Goal: Information Seeking & Learning: Learn about a topic

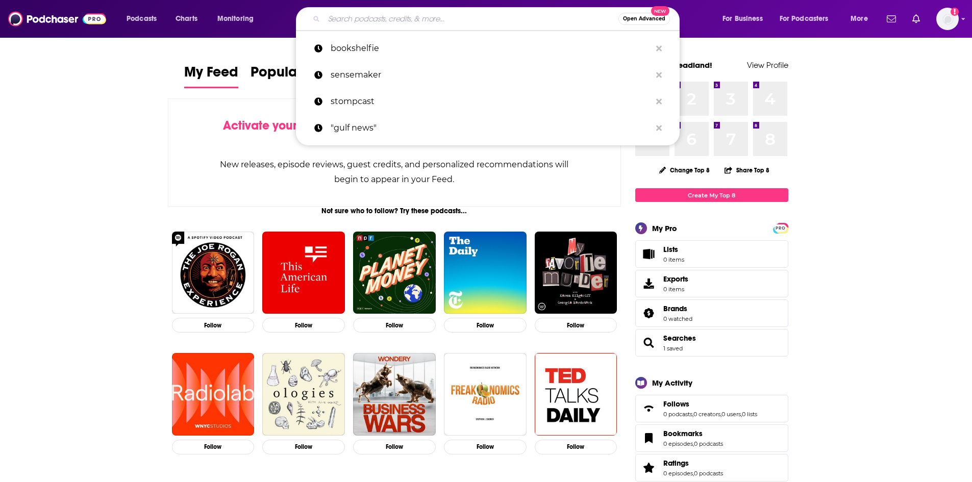
click at [396, 18] on input "Search podcasts, credits, & more..." at bounding box center [471, 19] width 294 height 16
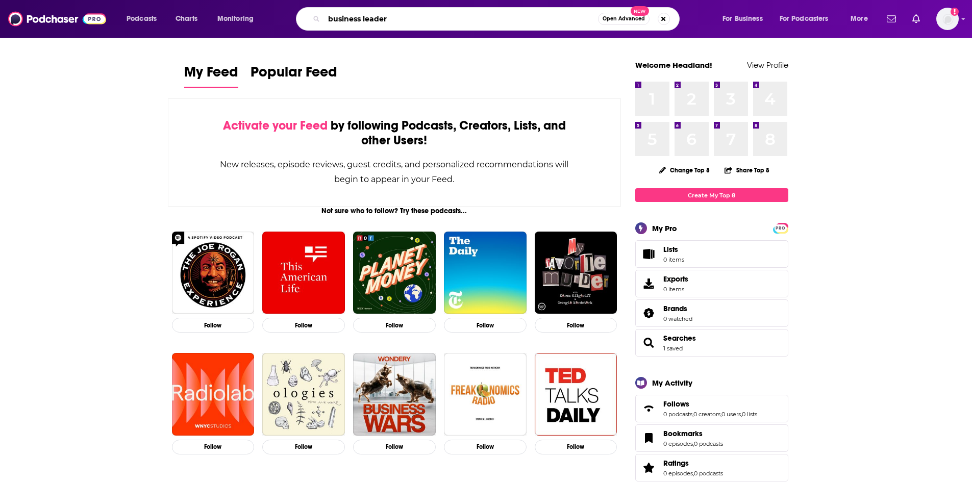
type input "business leader"
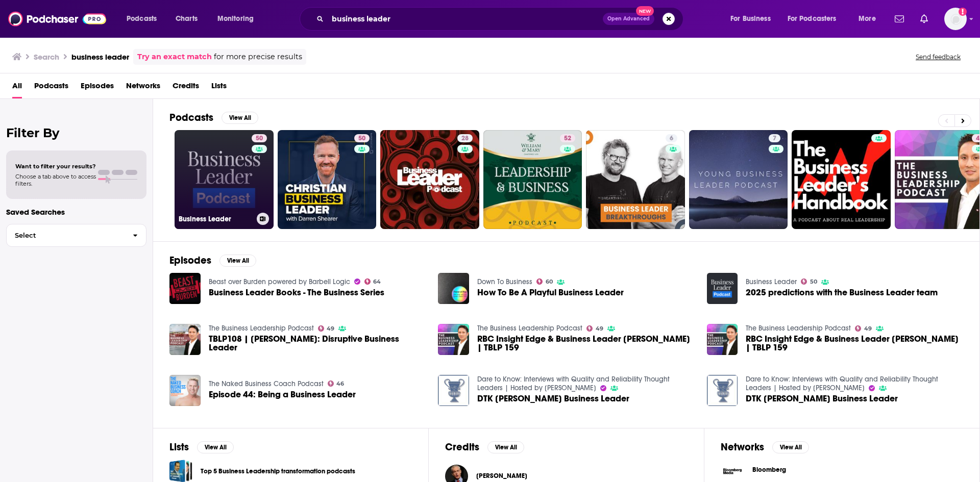
click at [213, 177] on link "50 Business Leader" at bounding box center [223, 179] width 99 height 99
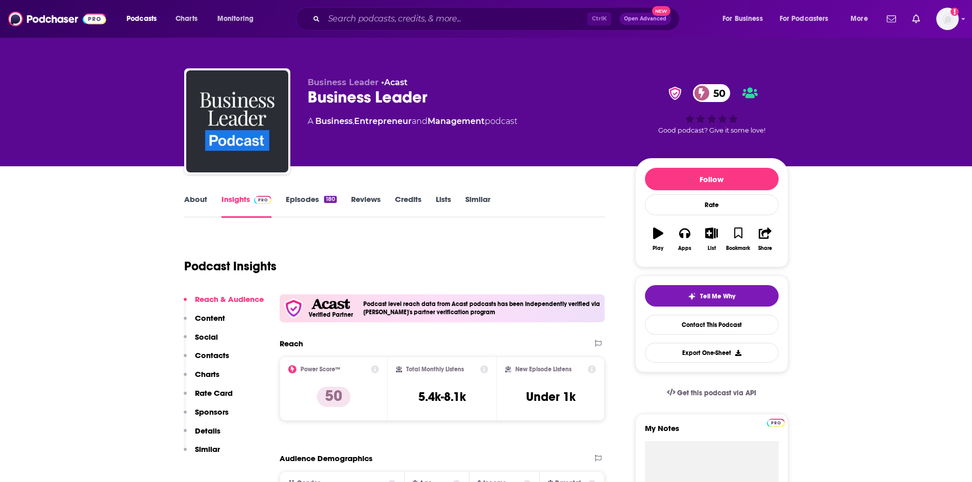
click at [187, 204] on link "About" at bounding box center [195, 205] width 23 height 23
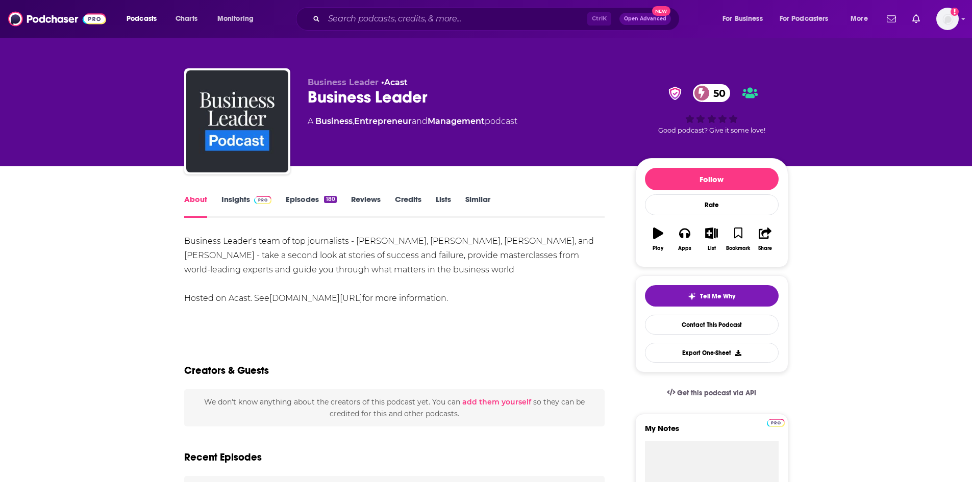
click at [232, 195] on link "Insights" at bounding box center [246, 205] width 51 height 23
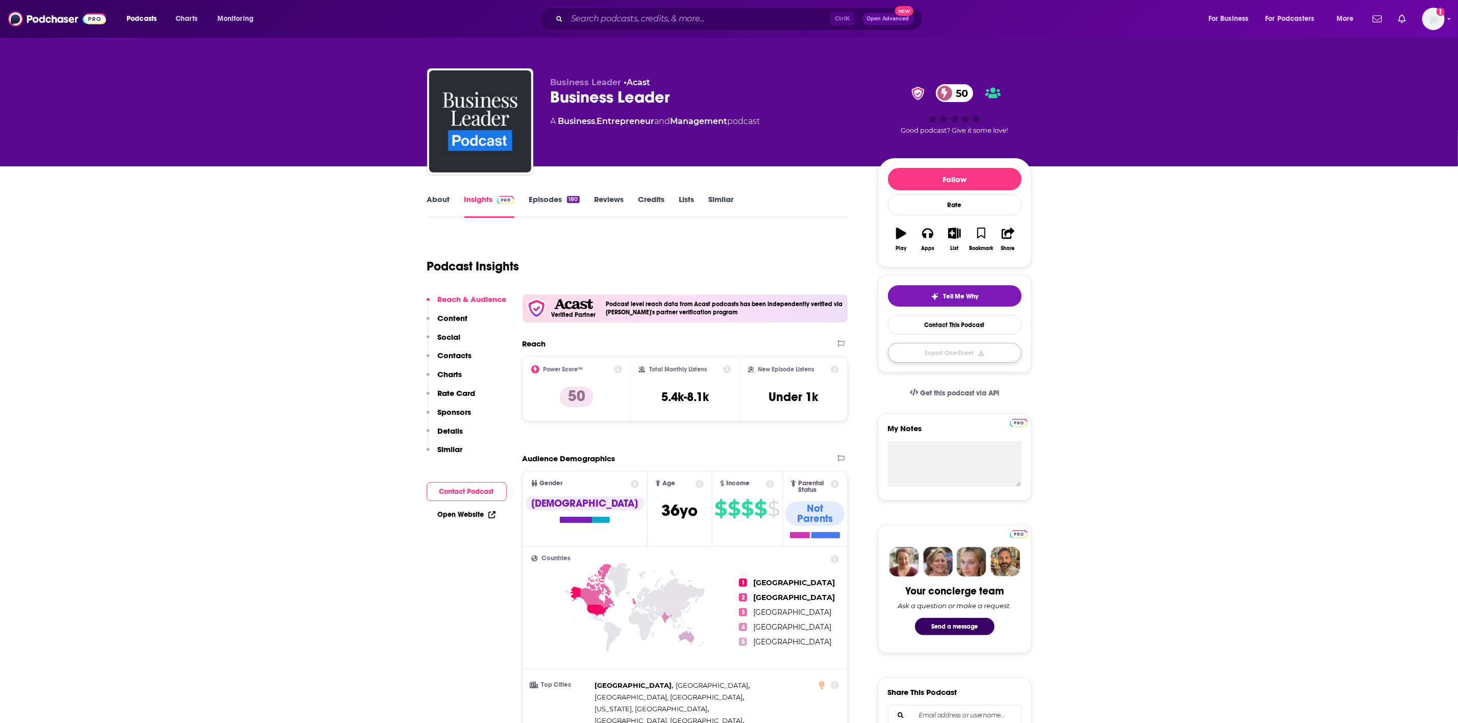
click at [971, 357] on button "Export One-Sheet" at bounding box center [955, 353] width 134 height 20
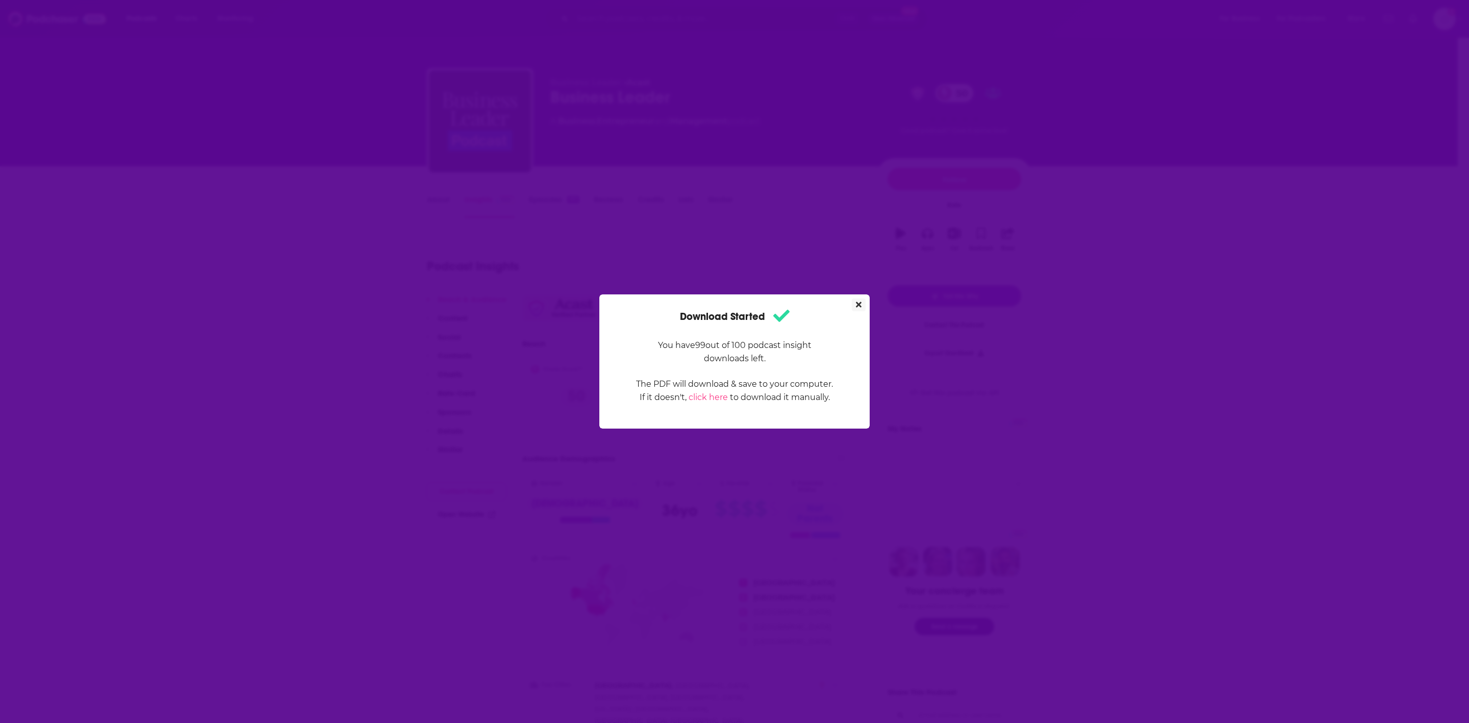
click at [857, 301] on icon "Close" at bounding box center [859, 305] width 6 height 8
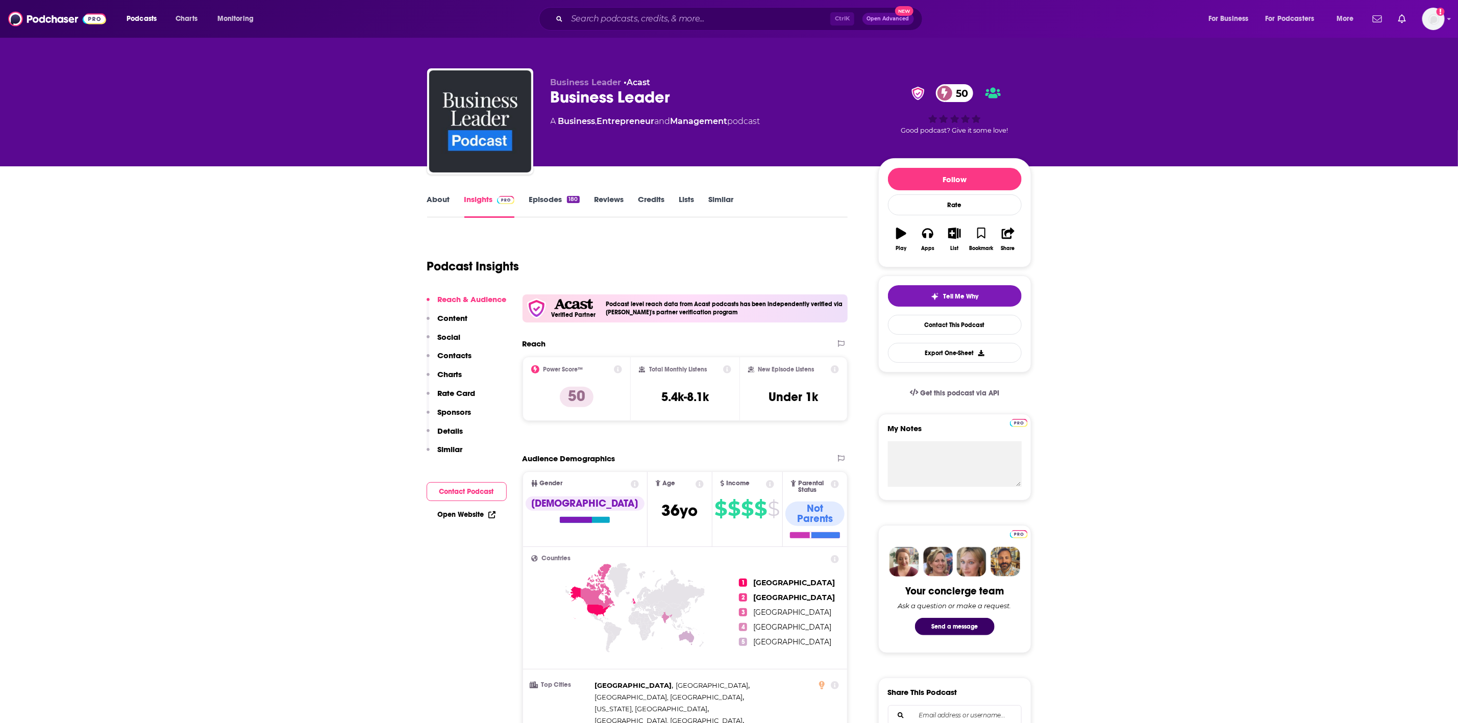
click at [538, 196] on link "Episodes 180" at bounding box center [554, 205] width 51 height 23
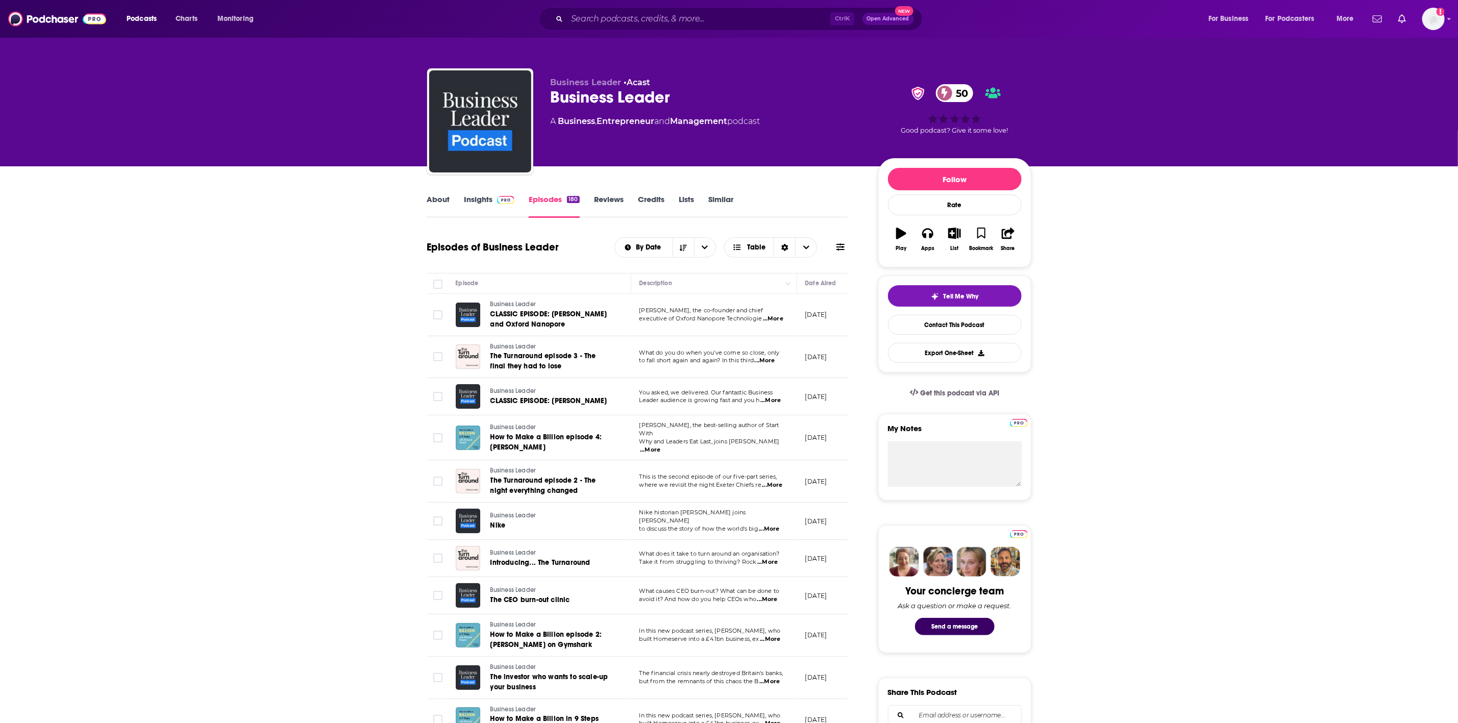
click at [773, 403] on span "...More" at bounding box center [770, 400] width 20 height 8
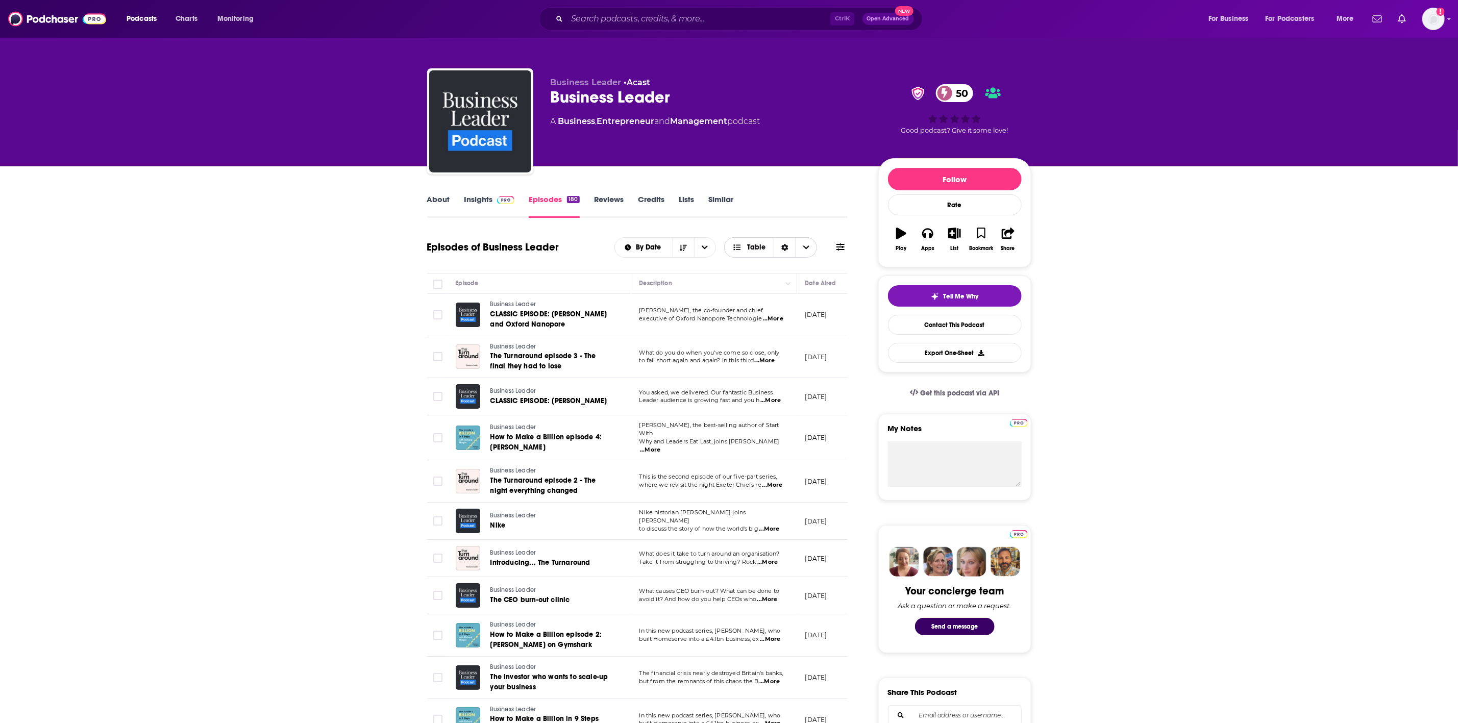
click at [784, 253] on div "Sort Direction" at bounding box center [783, 247] width 21 height 19
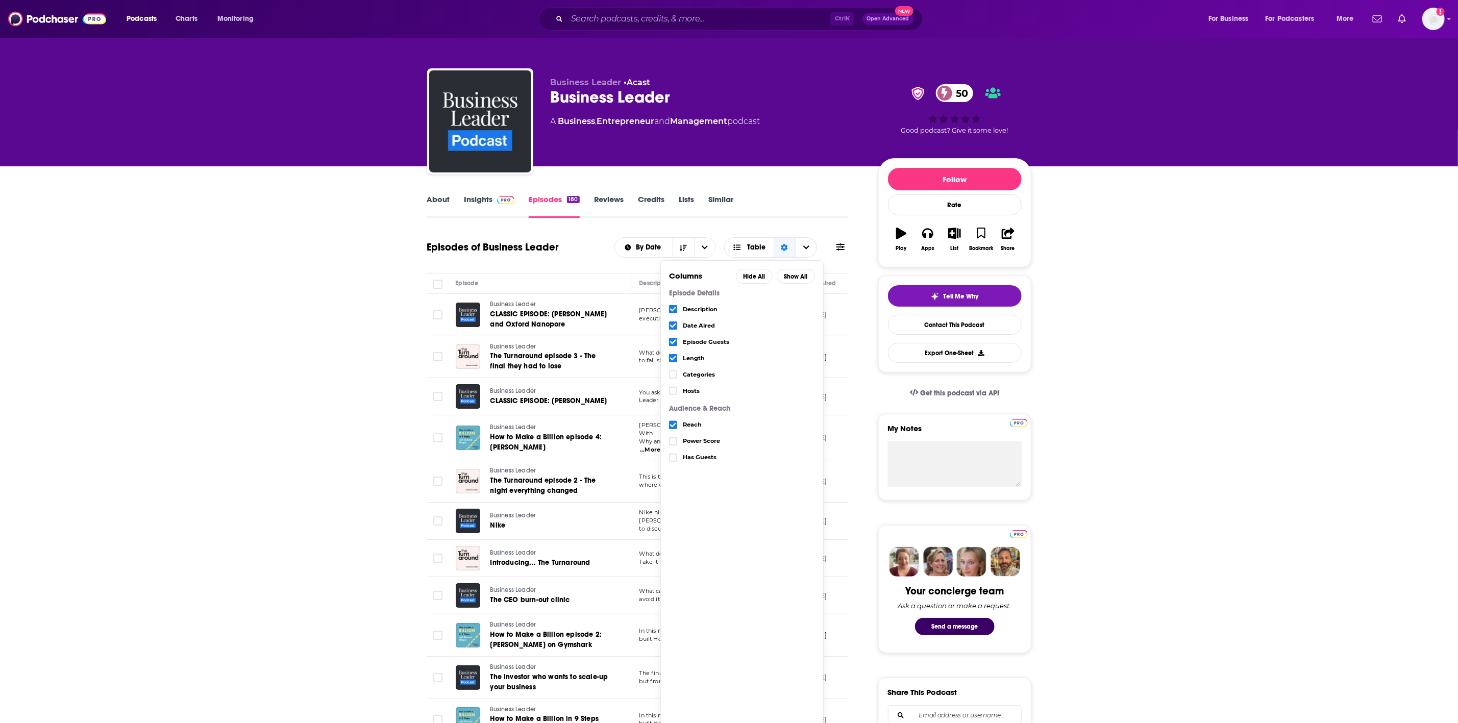
click at [692, 453] on div "Has Guests" at bounding box center [742, 461] width 146 height 24
click at [676, 460] on icon "Choose View" at bounding box center [673, 458] width 6 height 6
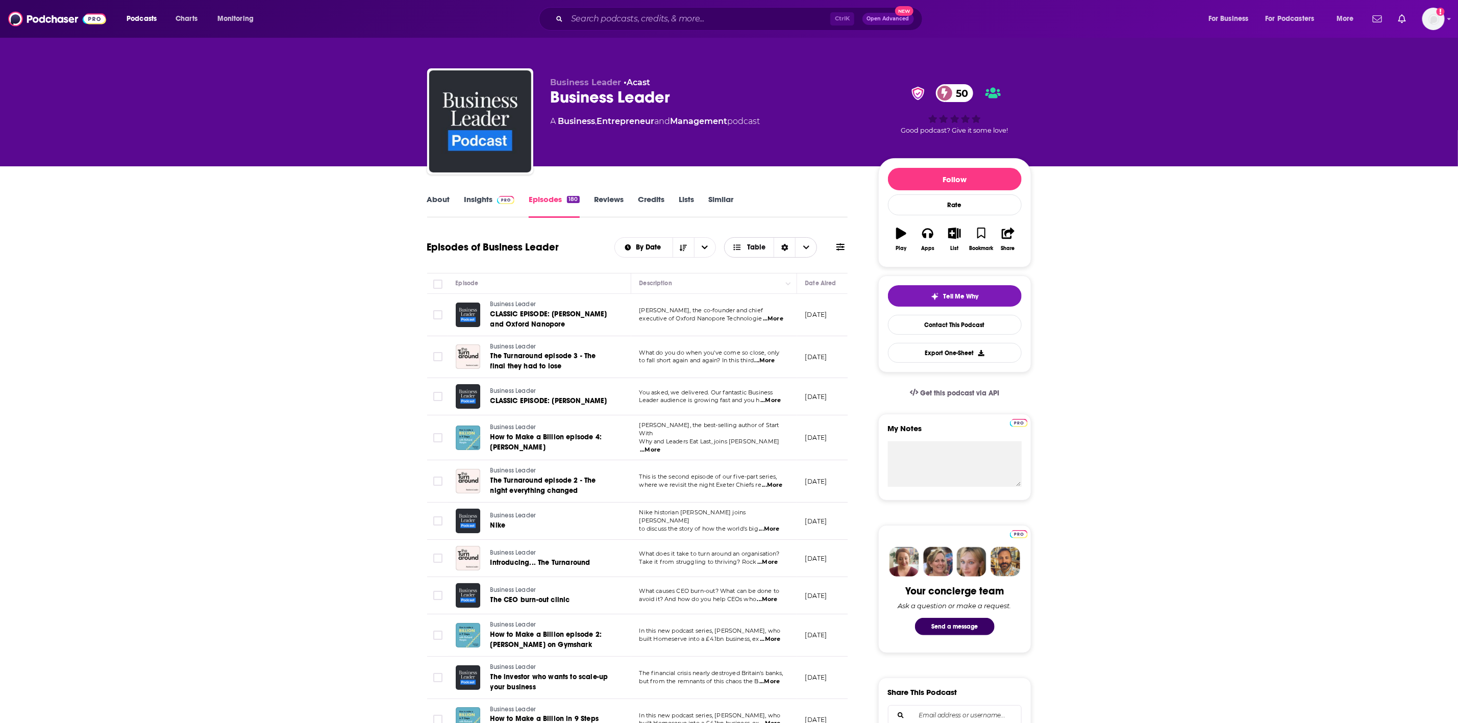
click at [778, 248] on div "Sort Direction" at bounding box center [783, 247] width 21 height 19
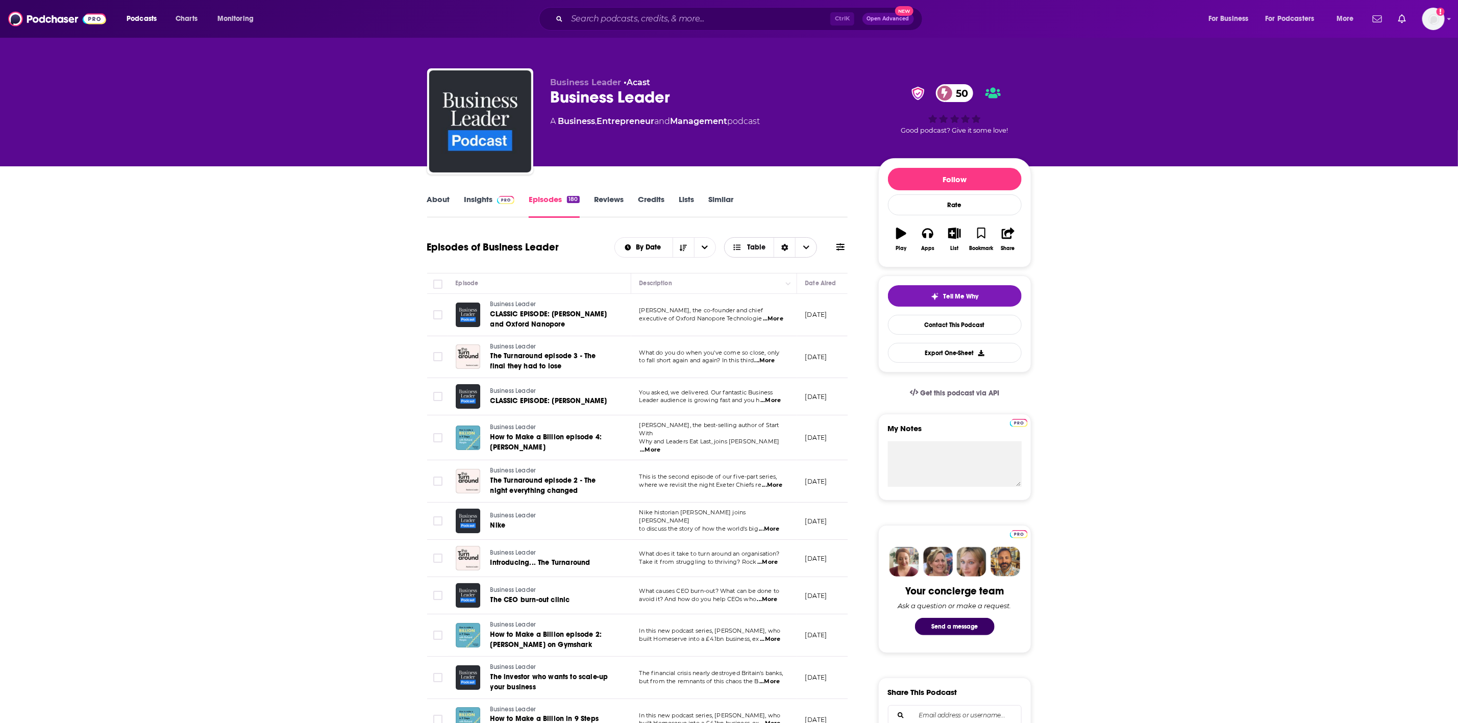
click at [738, 243] on span "Table" at bounding box center [748, 247] width 49 height 17
click at [753, 265] on span "Card" at bounding box center [777, 266] width 64 height 6
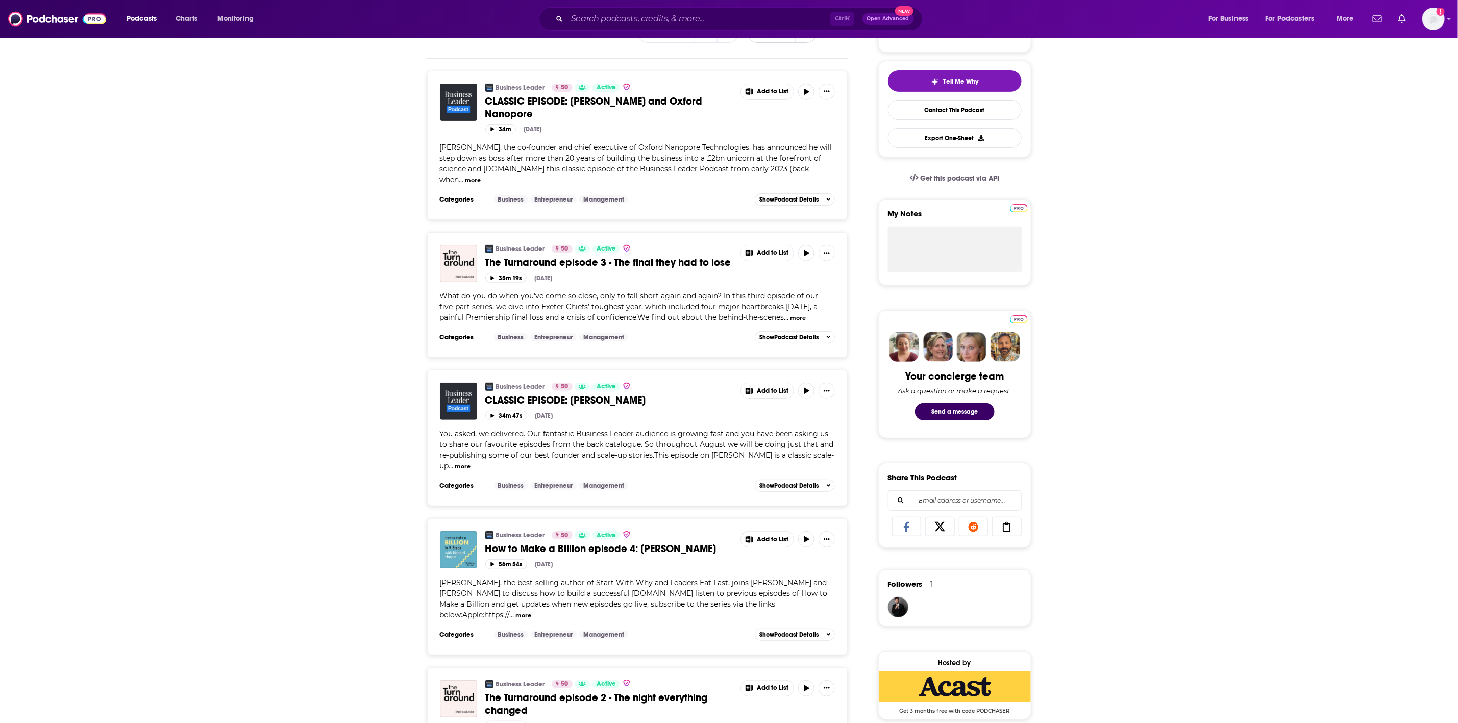
scroll to position [230, 0]
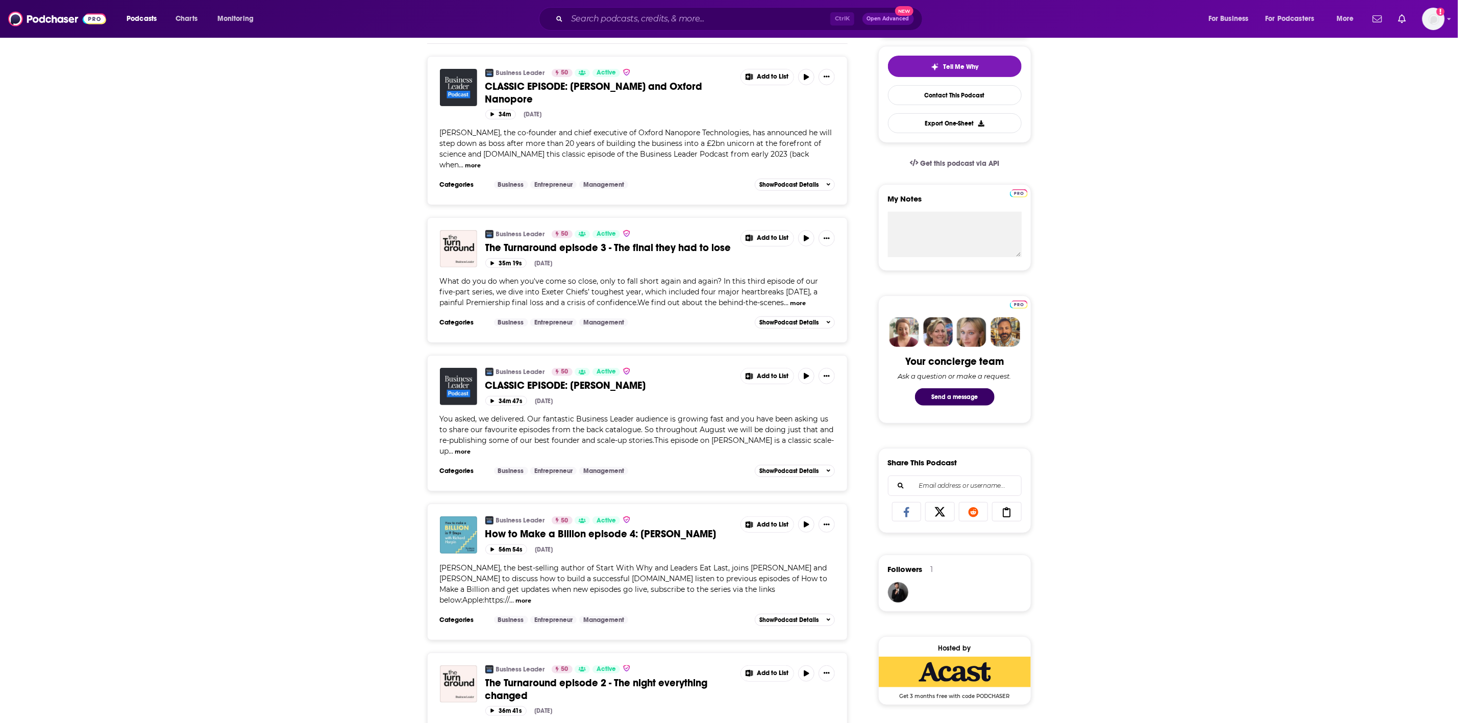
click at [470, 449] on button "more" at bounding box center [463, 451] width 16 height 9
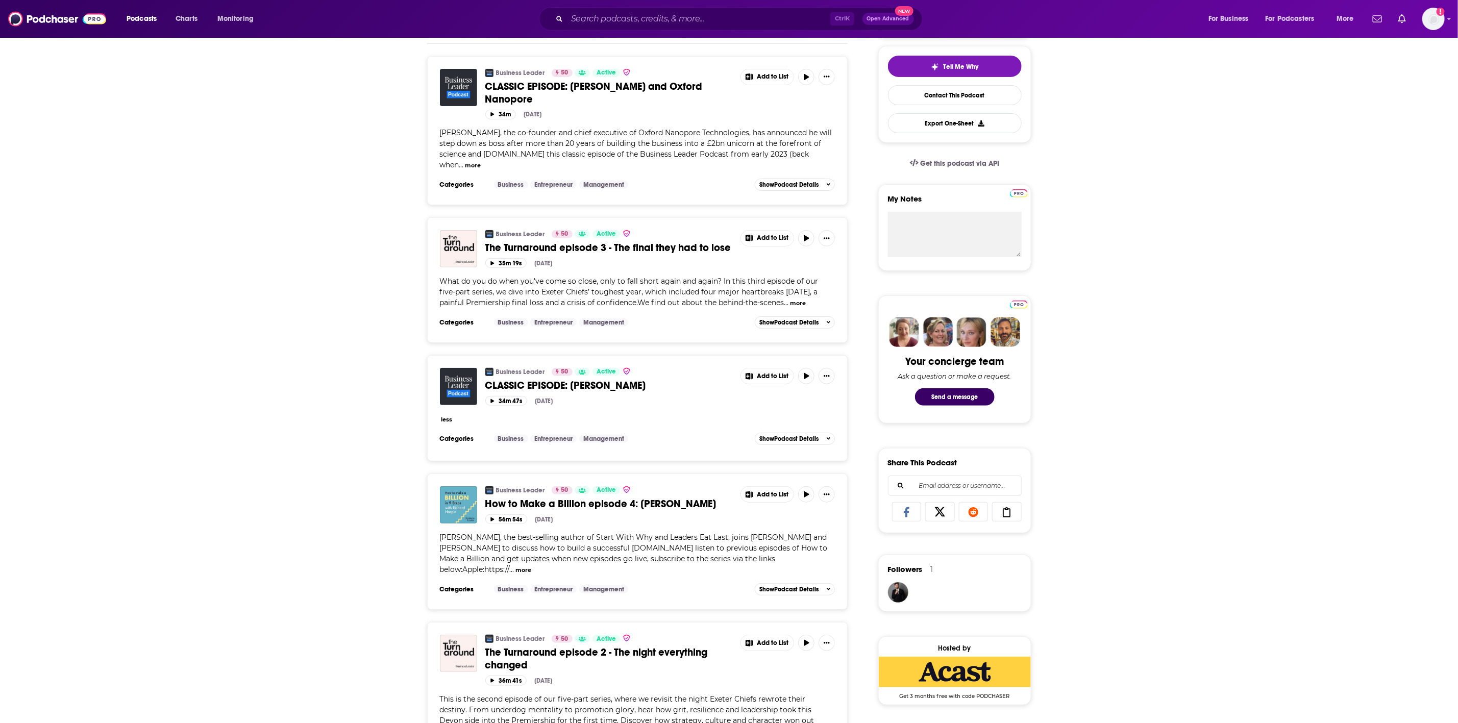
click at [531, 482] on button "more" at bounding box center [523, 570] width 16 height 9
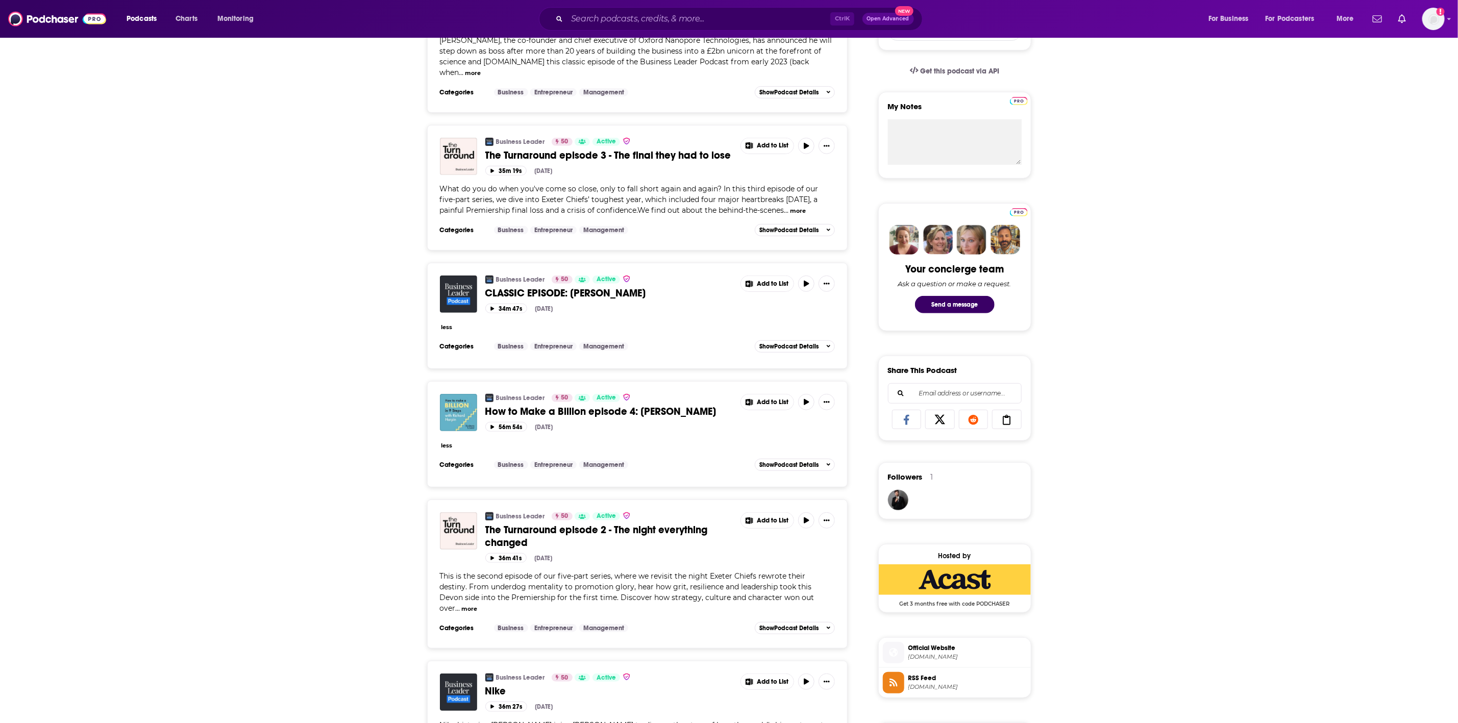
scroll to position [459, 0]
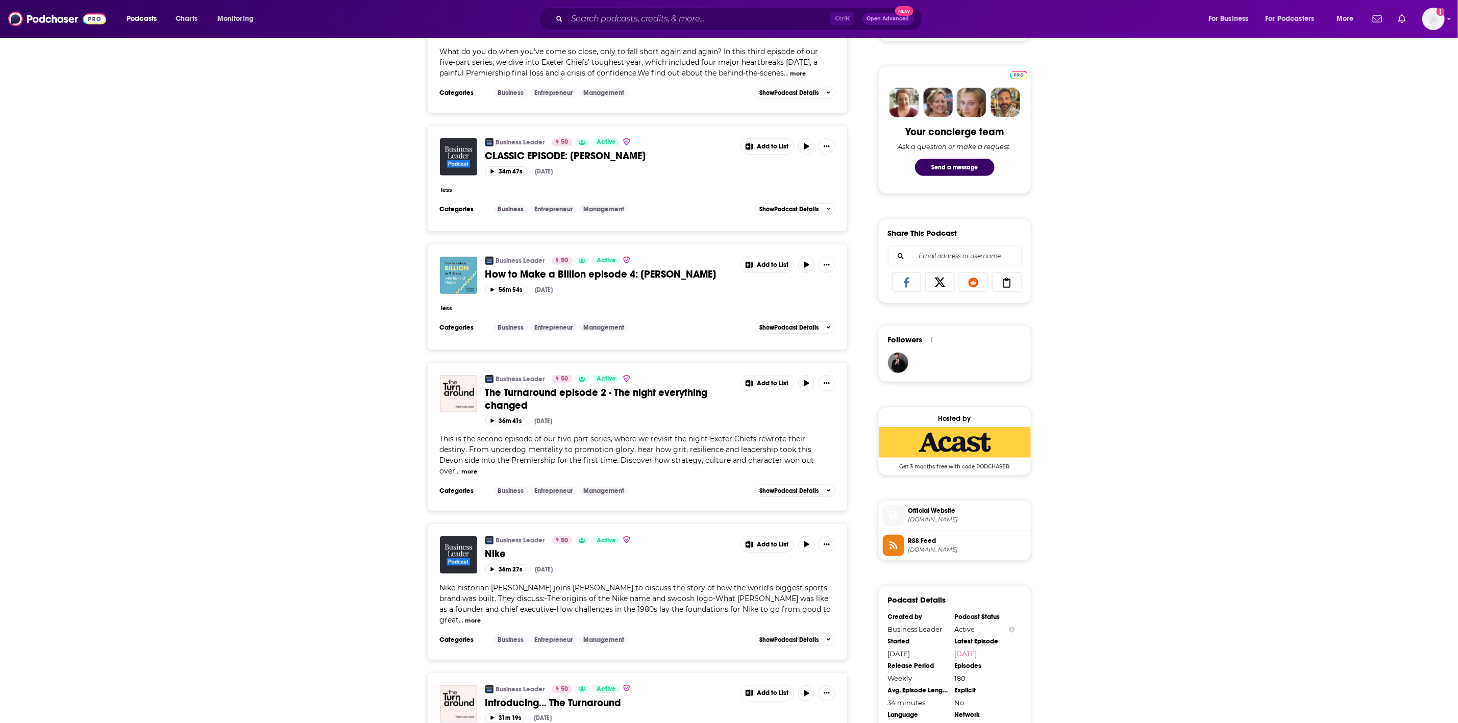
click at [444, 312] on button "less" at bounding box center [446, 308] width 11 height 9
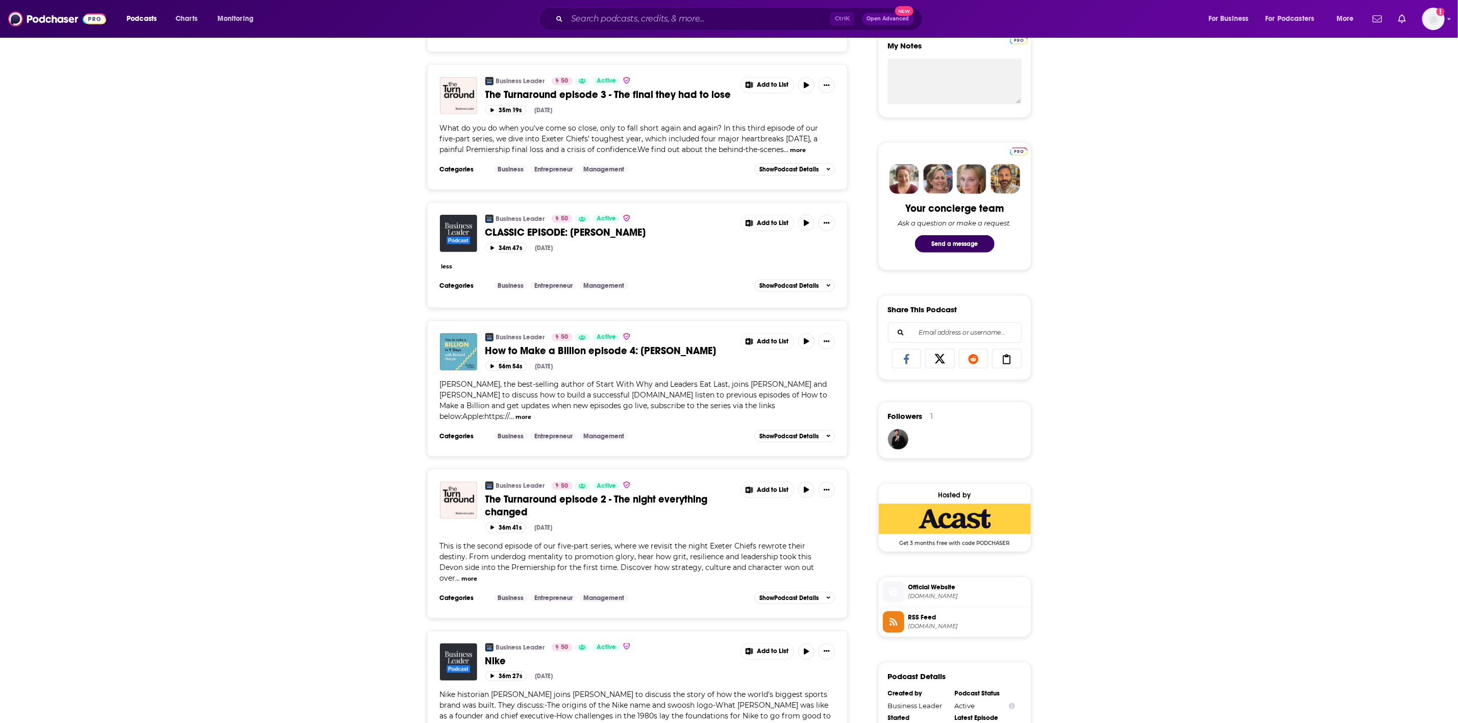
click at [446, 271] on div "Business Leader 50 Active CLASSIC EPISODE: [PERSON_NAME] Add to List 34m 47s [D…" at bounding box center [637, 246] width 395 height 63
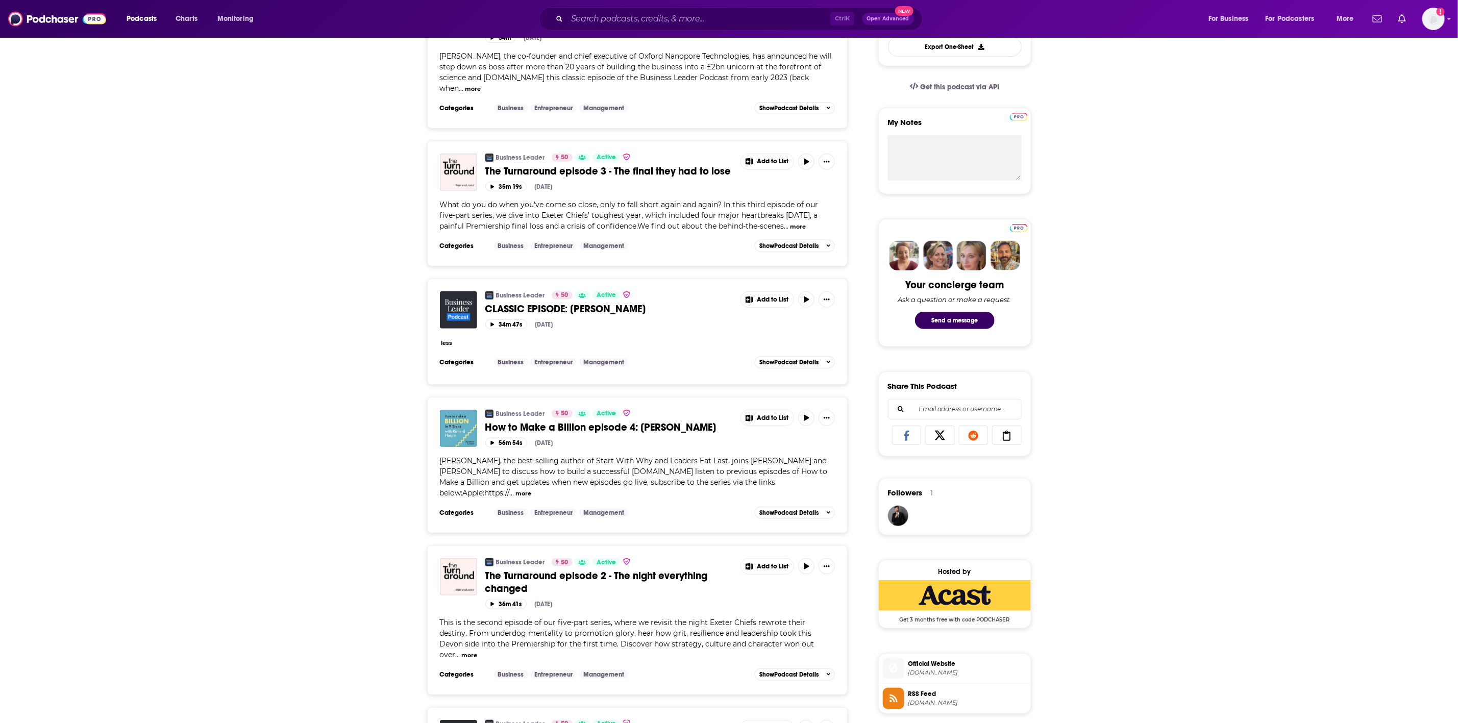
click at [444, 346] on button "less" at bounding box center [446, 343] width 11 height 9
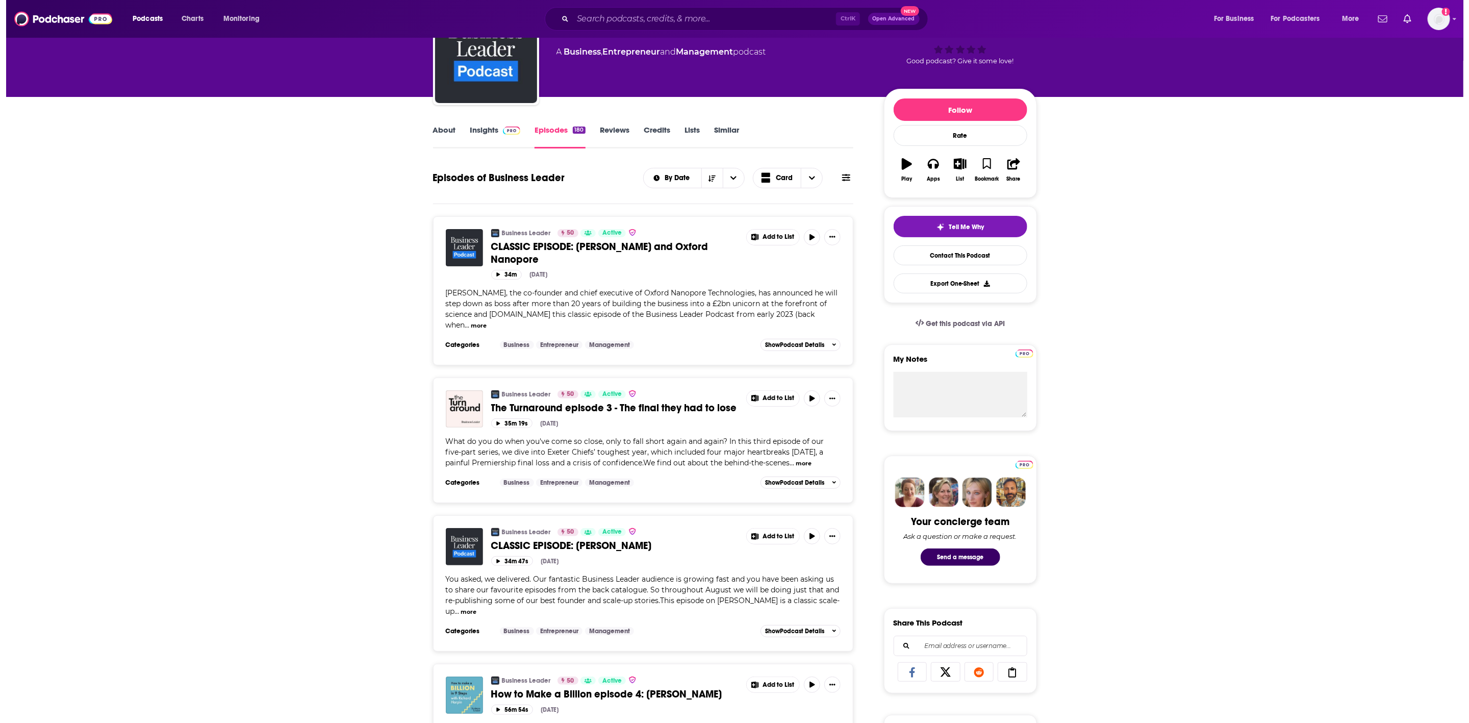
scroll to position [0, 0]
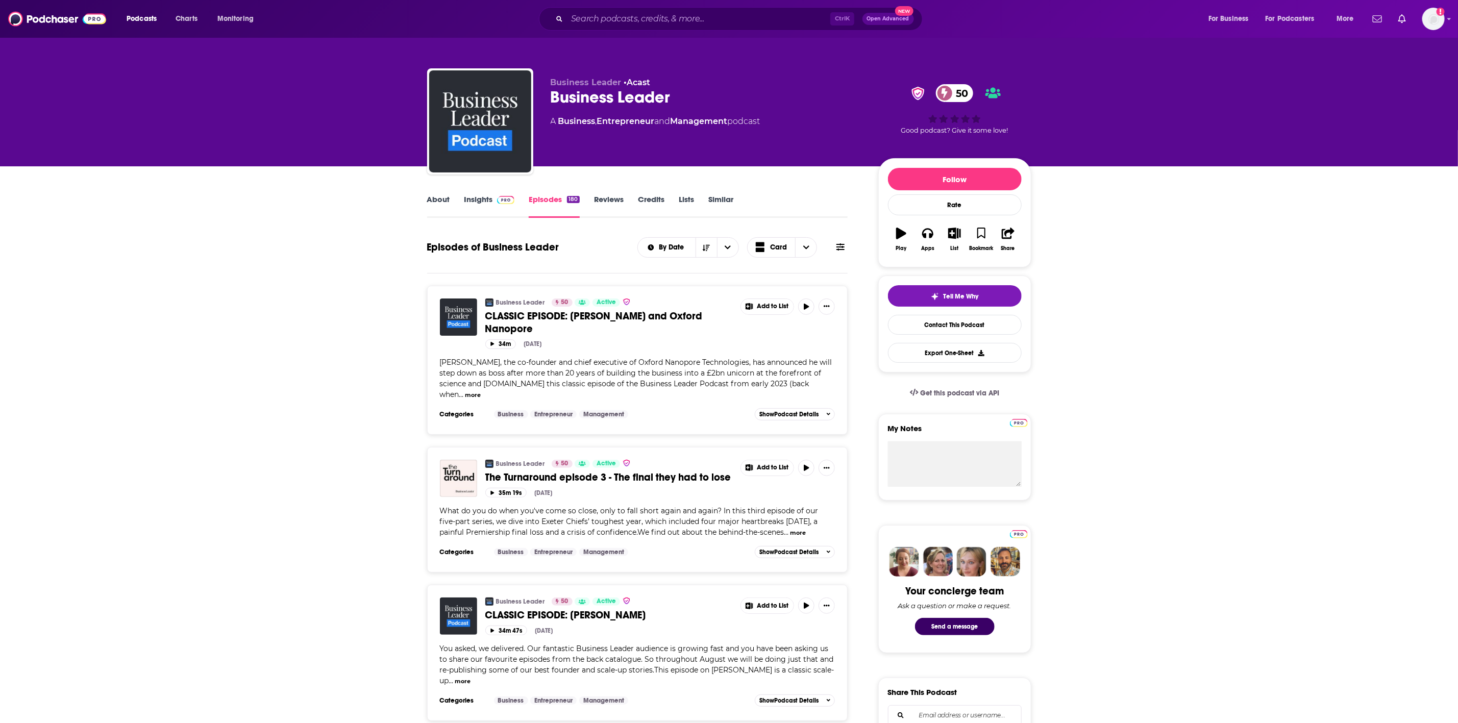
click at [841, 248] on icon at bounding box center [840, 247] width 8 height 8
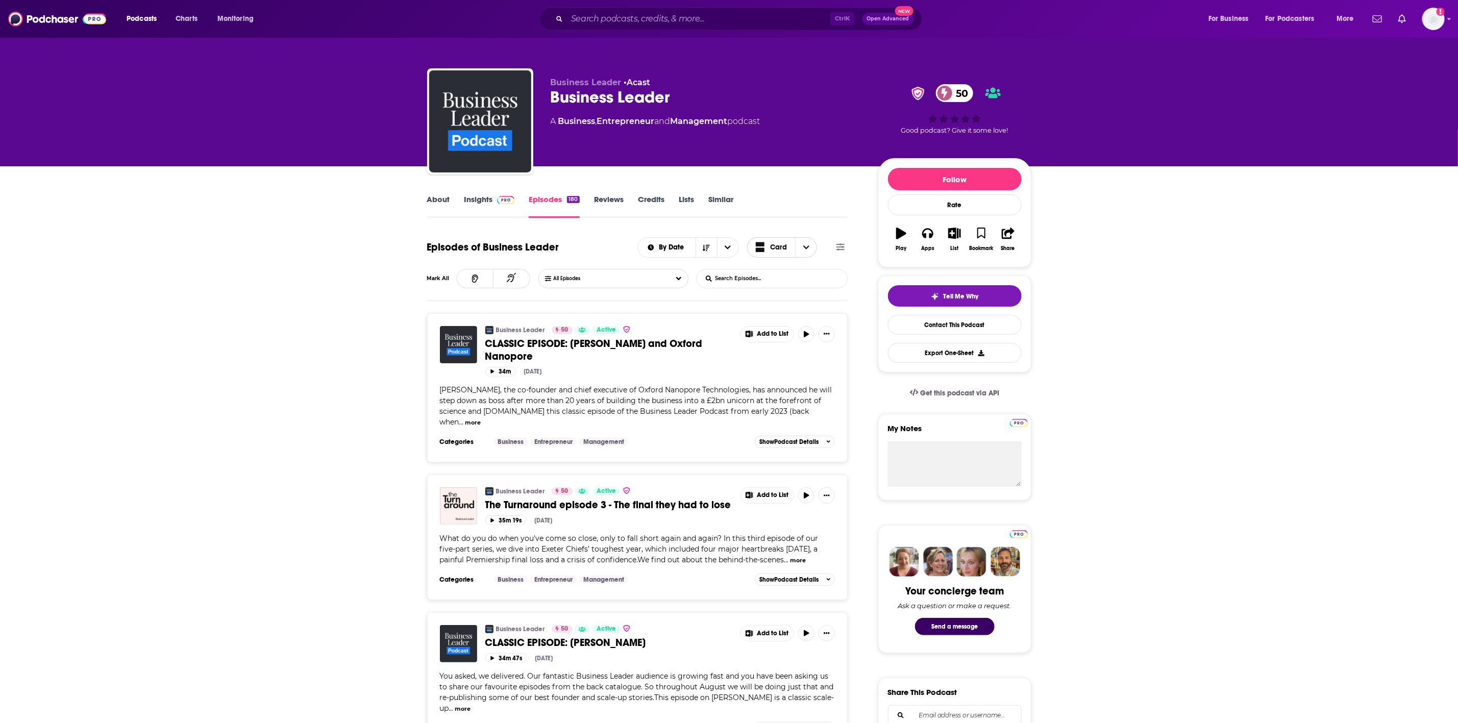
click at [804, 250] on icon "Choose View" at bounding box center [806, 247] width 6 height 7
click at [805, 249] on icon "Choose View" at bounding box center [806, 247] width 6 height 7
click at [726, 253] on button "open menu" at bounding box center [727, 247] width 21 height 19
click at [518, 242] on h1 "Episodes of Business Leader" at bounding box center [493, 247] width 132 height 13
click at [493, 201] on span at bounding box center [504, 199] width 22 height 10
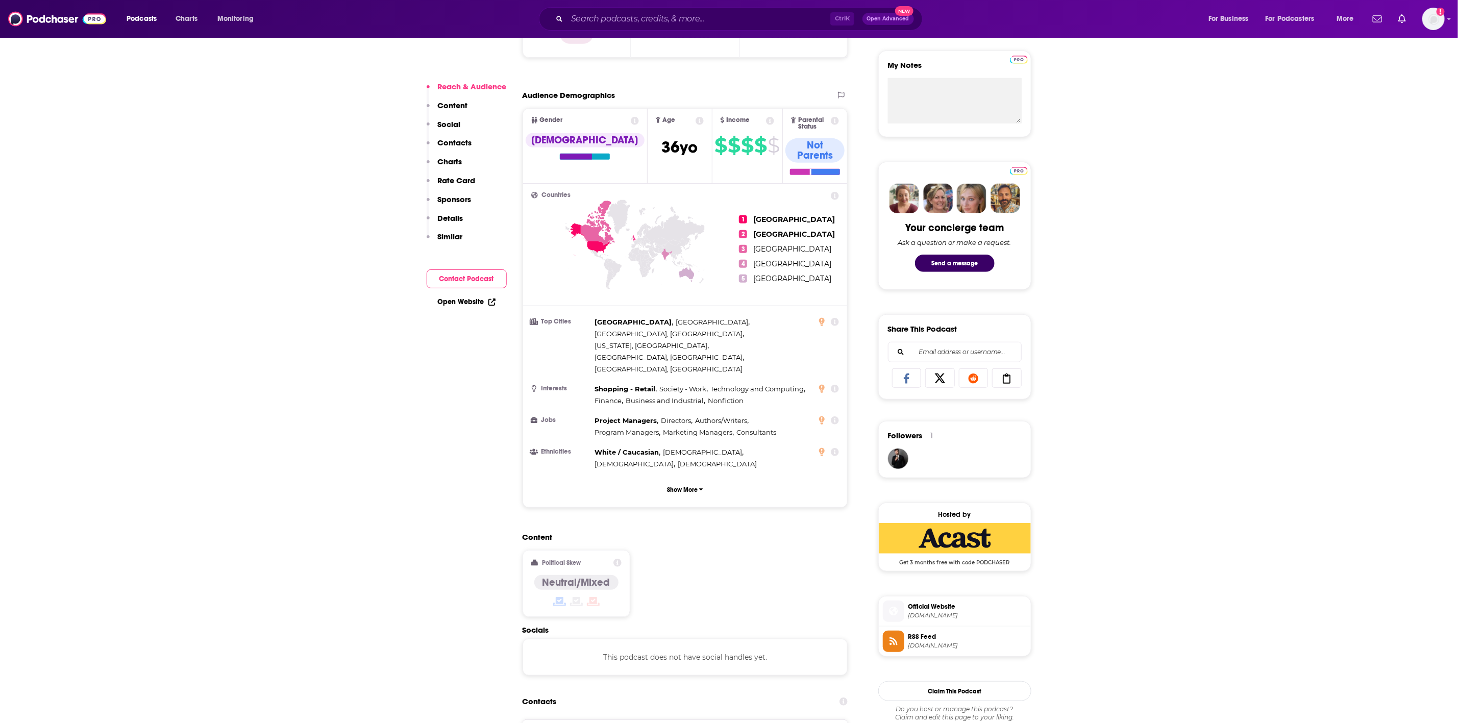
scroll to position [383, 0]
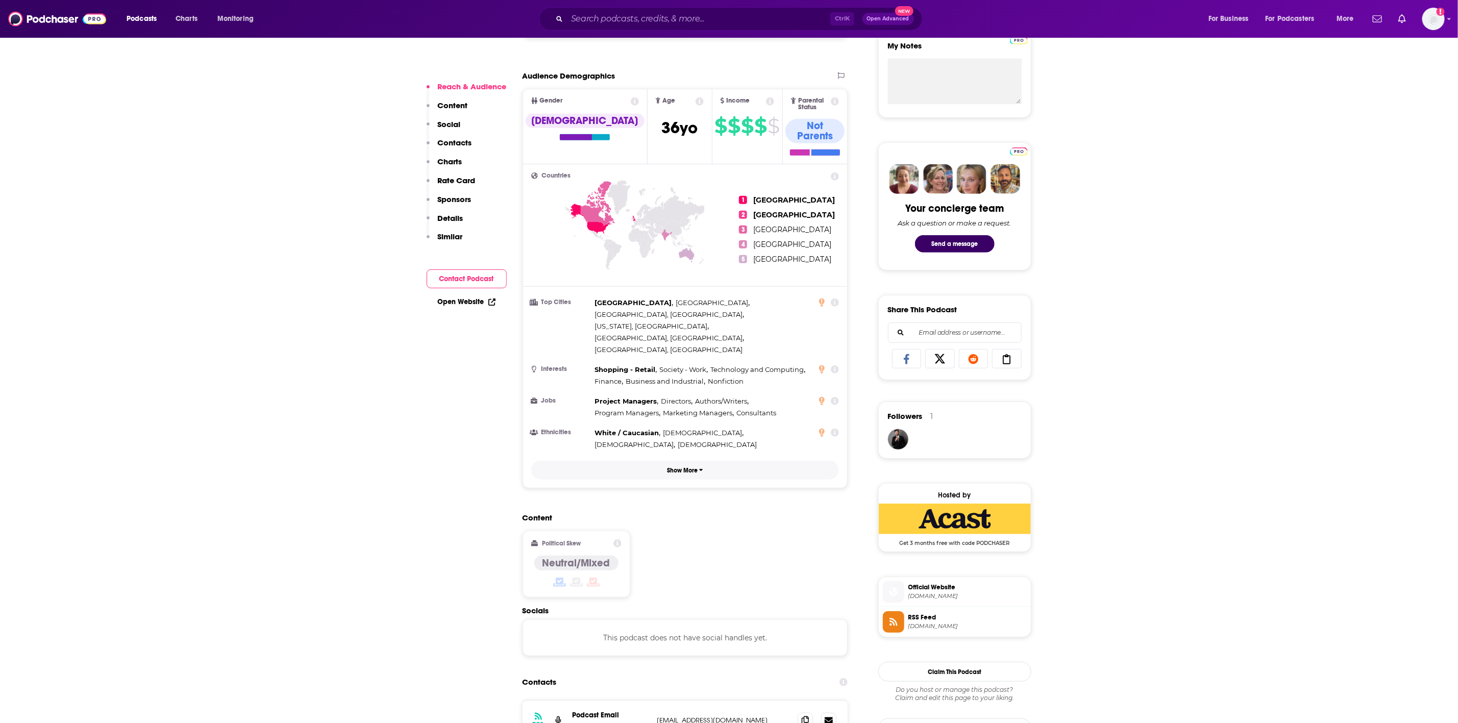
click at [680, 467] on p "Show More" at bounding box center [682, 470] width 31 height 7
